Goal: Navigation & Orientation: Find specific page/section

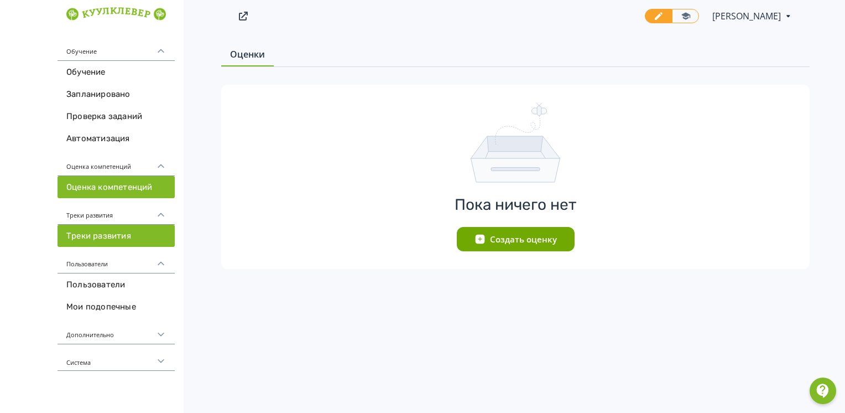
click at [97, 236] on link "Треки развития" at bounding box center [116, 236] width 117 height 22
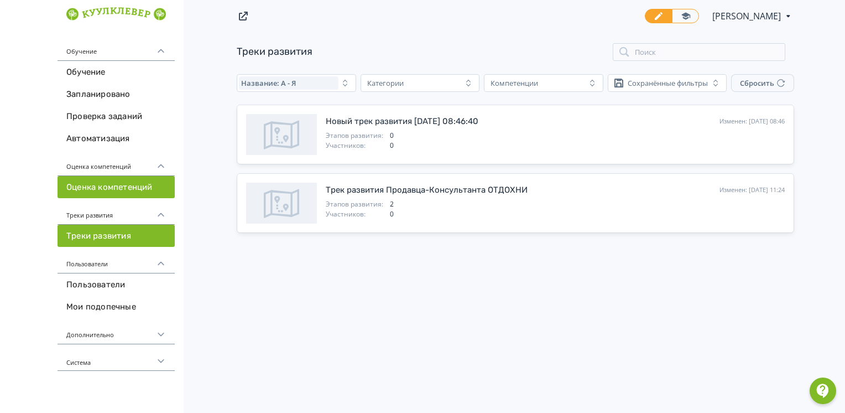
click at [105, 189] on link "Оценка компетенций" at bounding box center [116, 187] width 117 height 22
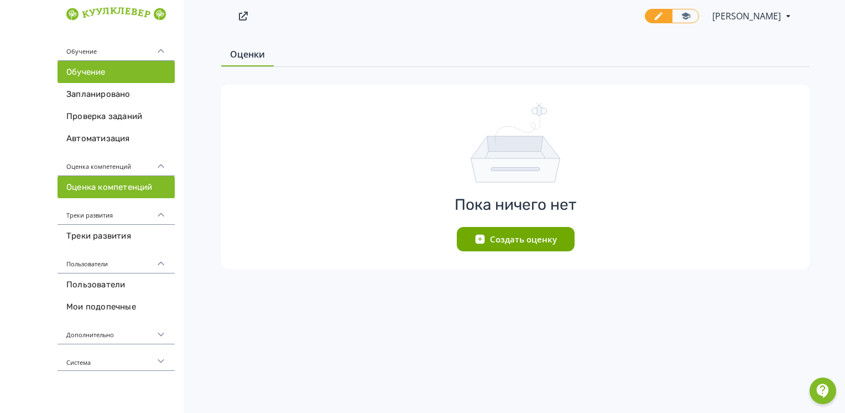
click at [99, 72] on link "Обучение" at bounding box center [116, 72] width 117 height 22
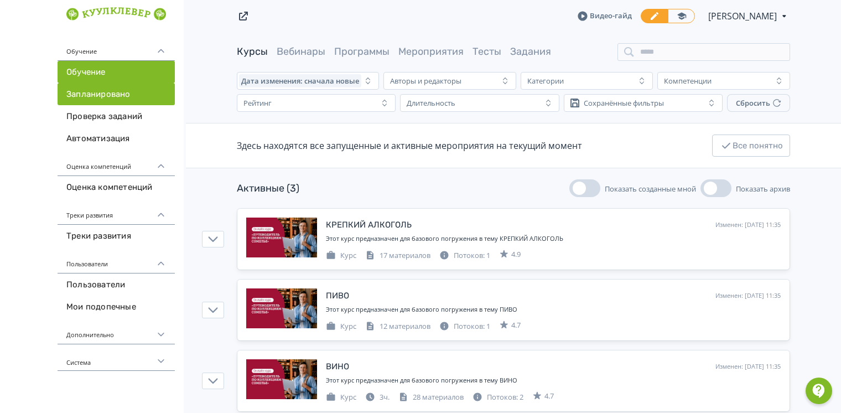
click at [97, 94] on link "Запланировано" at bounding box center [116, 94] width 117 height 22
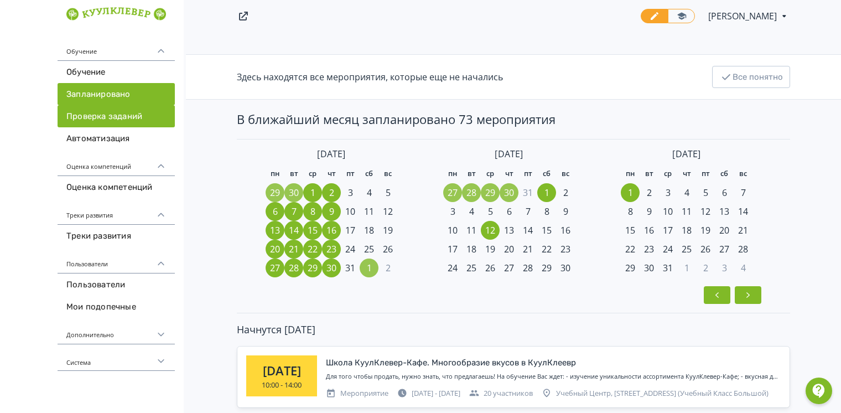
click at [102, 121] on link "Проверка заданий" at bounding box center [116, 116] width 117 height 22
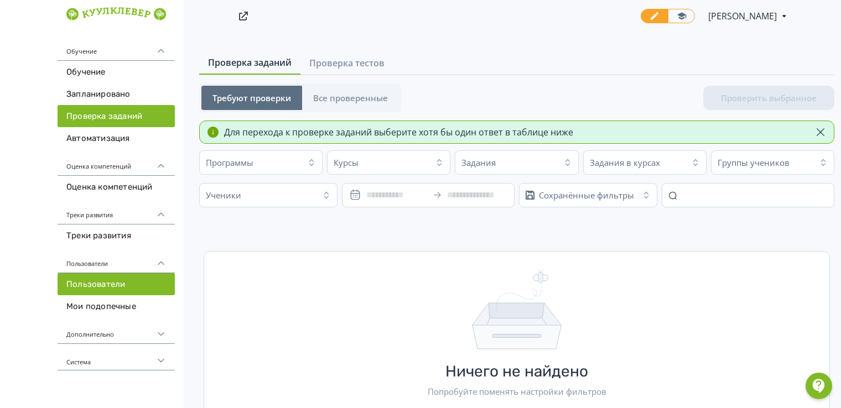
click at [100, 285] on link "Пользователи" at bounding box center [116, 284] width 117 height 22
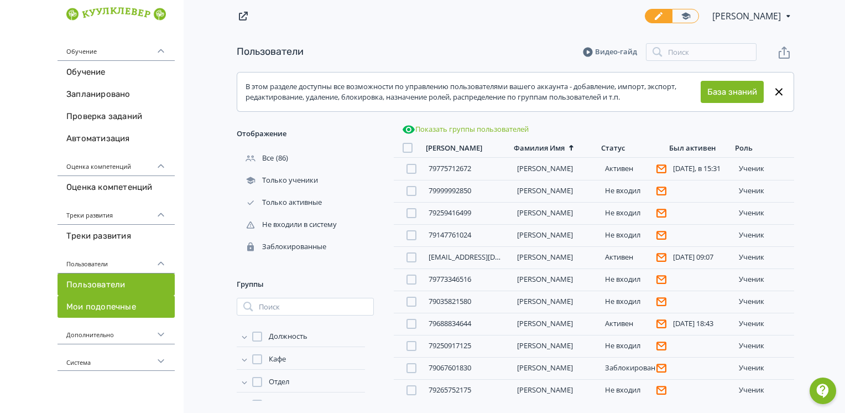
click at [107, 306] on link "Мои подопечные" at bounding box center [116, 306] width 117 height 22
